Goal: Find specific page/section: Find specific page/section

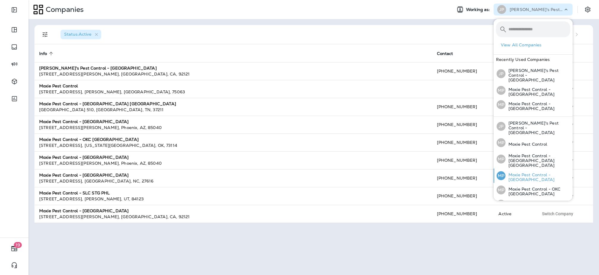
click at [523, 172] on p "Moxie Pest Control - [GEOGRAPHIC_DATA]" at bounding box center [538, 177] width 65 height 10
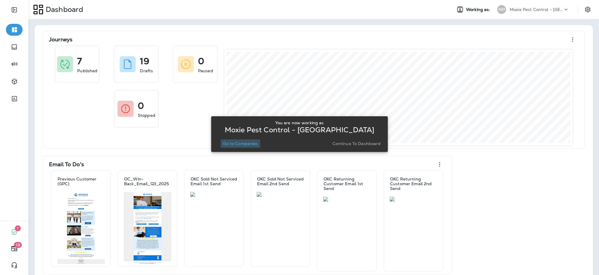
click at [229, 144] on p "Go to Companies" at bounding box center [240, 143] width 35 height 5
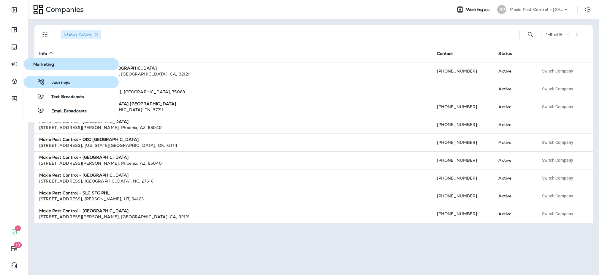
click at [61, 84] on span "Journeys" at bounding box center [58, 83] width 26 height 6
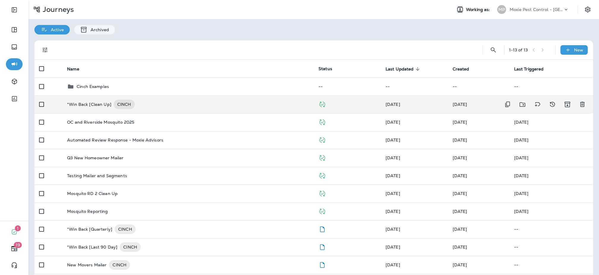
click at [158, 107] on div "*Win Back [Clean Up] CINCH" at bounding box center [188, 104] width 242 height 10
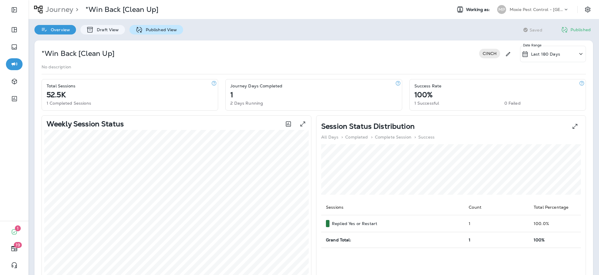
click at [169, 30] on p "Published View" at bounding box center [160, 29] width 34 height 5
